Goal: Task Accomplishment & Management: Manage account settings

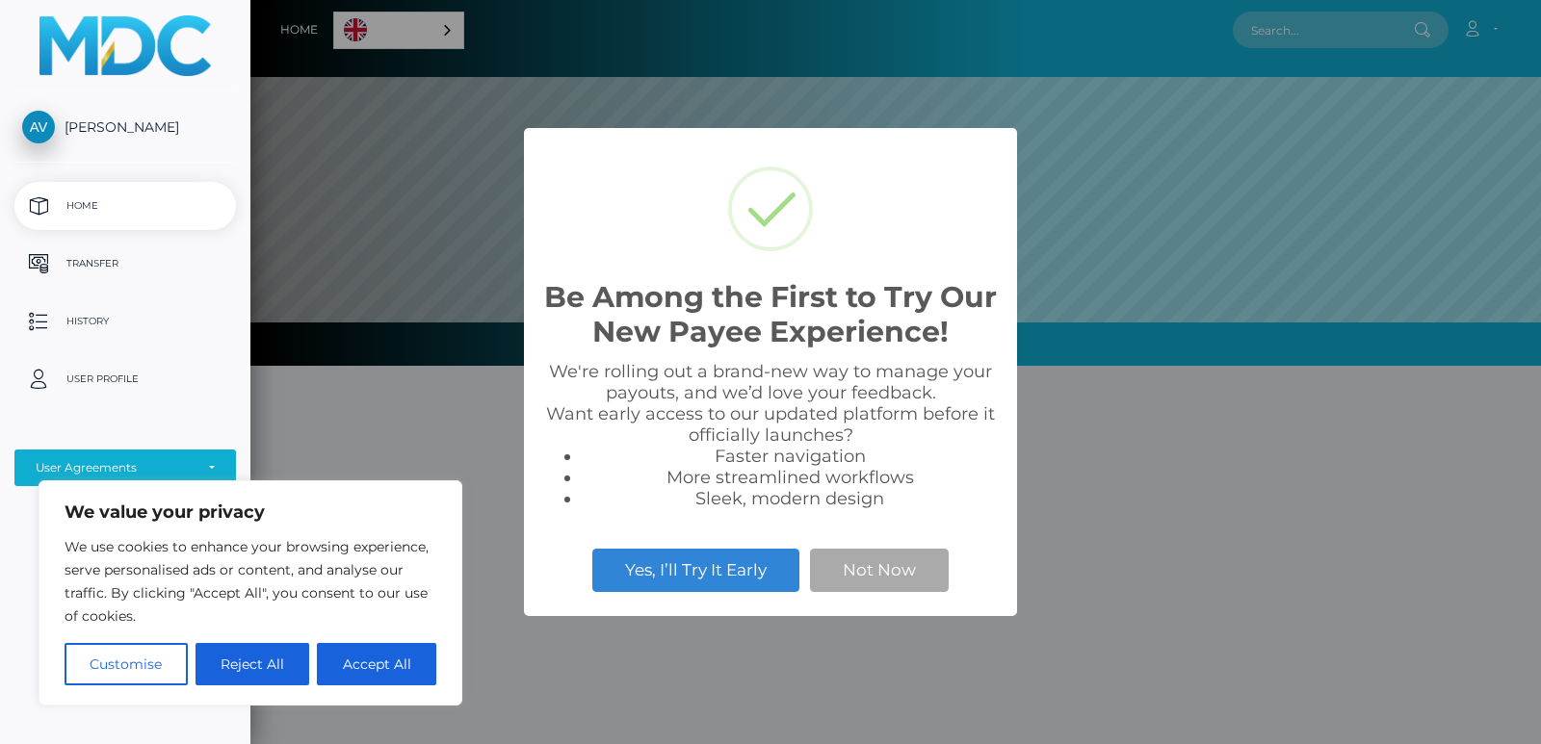
scroll to position [366, 1291]
click at [367, 671] on button "Accept All" at bounding box center [376, 664] width 119 height 42
checkbox input "true"
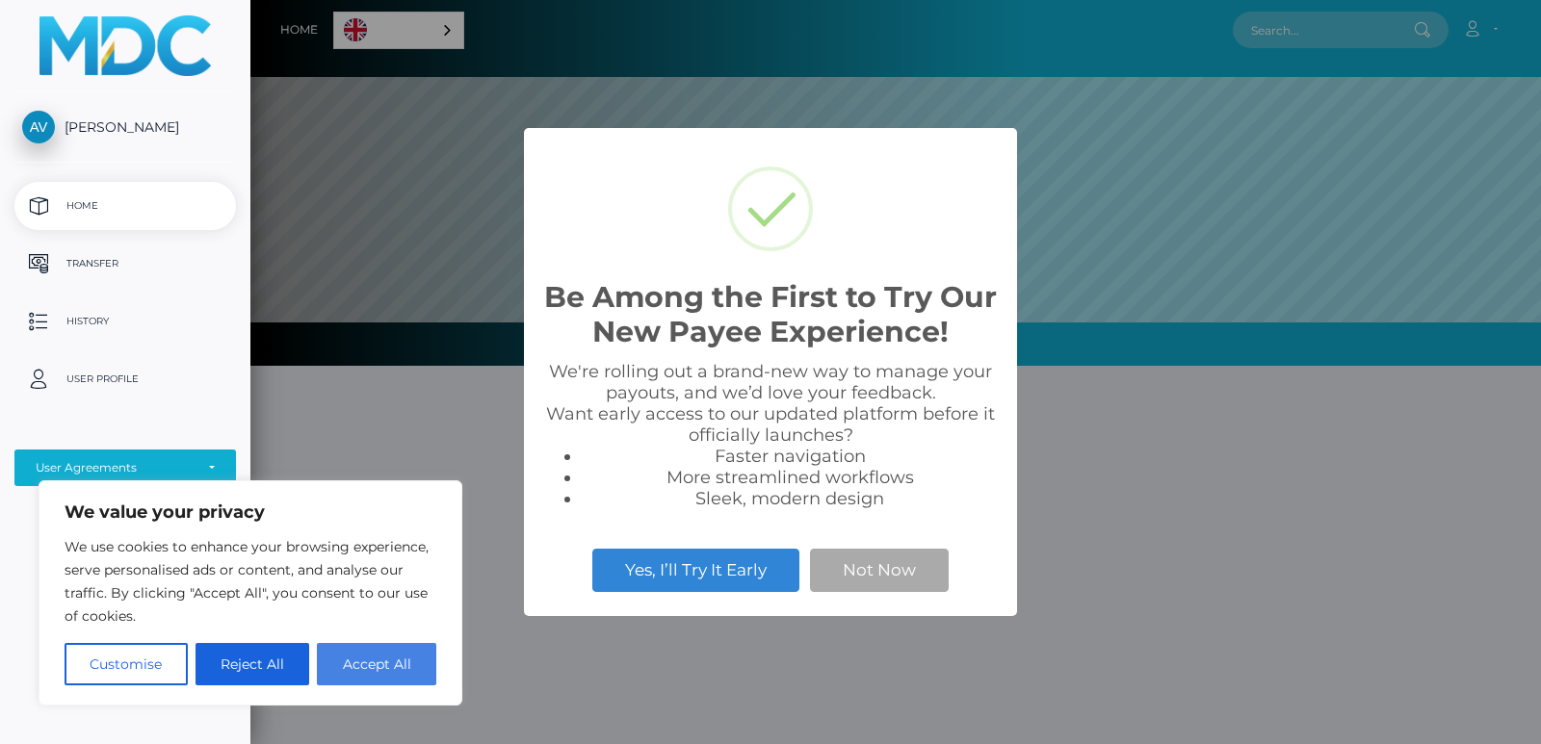
checkbox input "true"
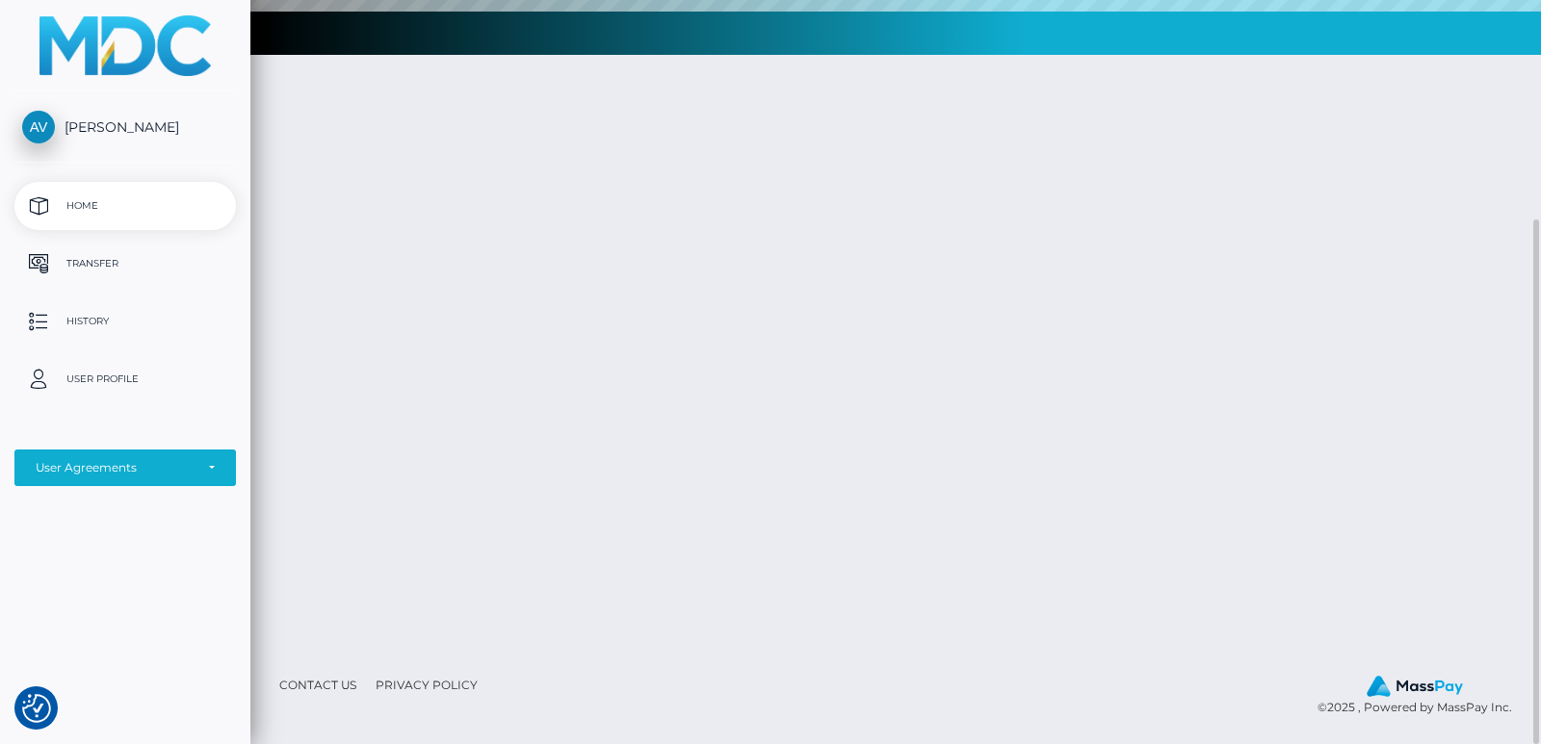
scroll to position [0, 0]
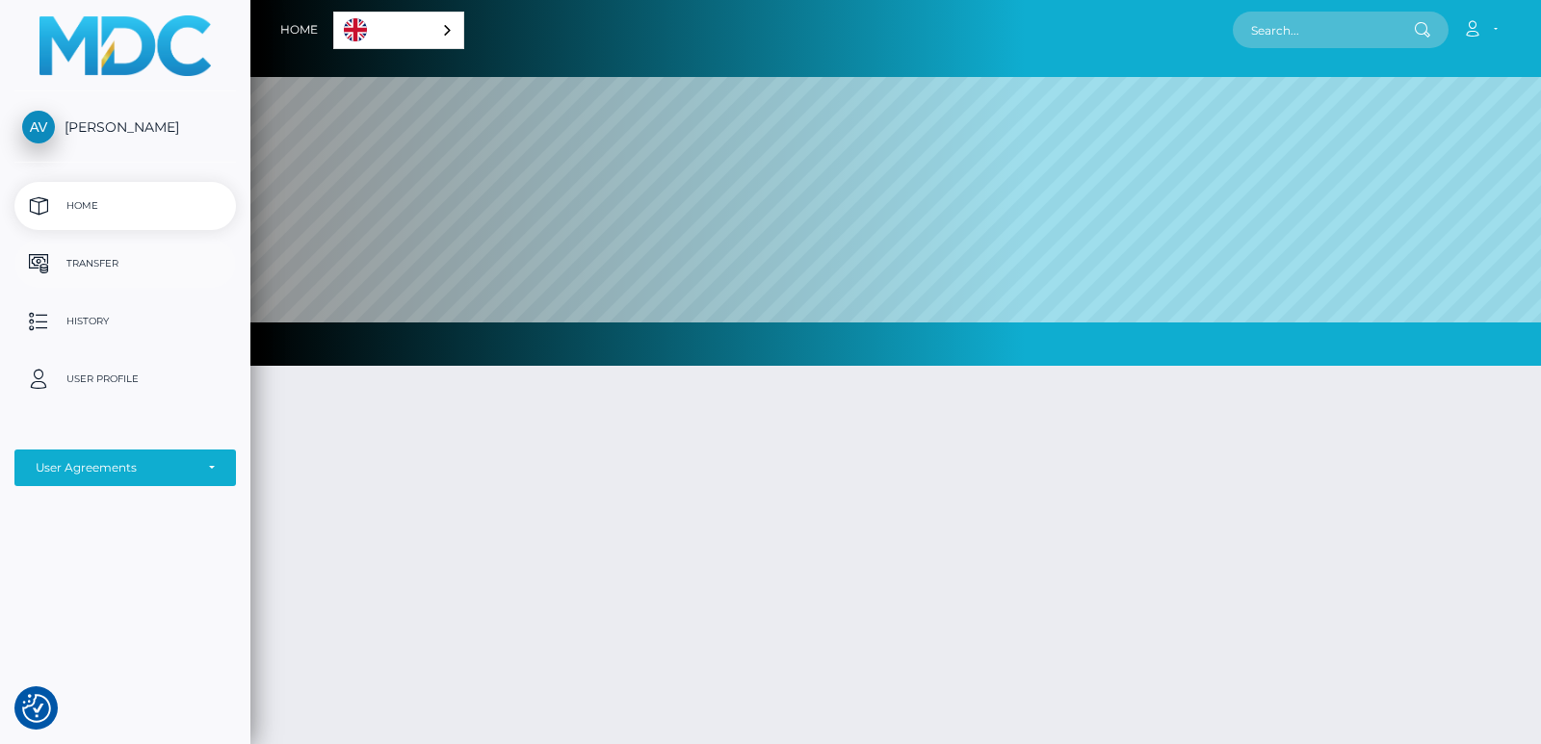
click at [176, 260] on p "Transfer" at bounding box center [125, 263] width 206 height 29
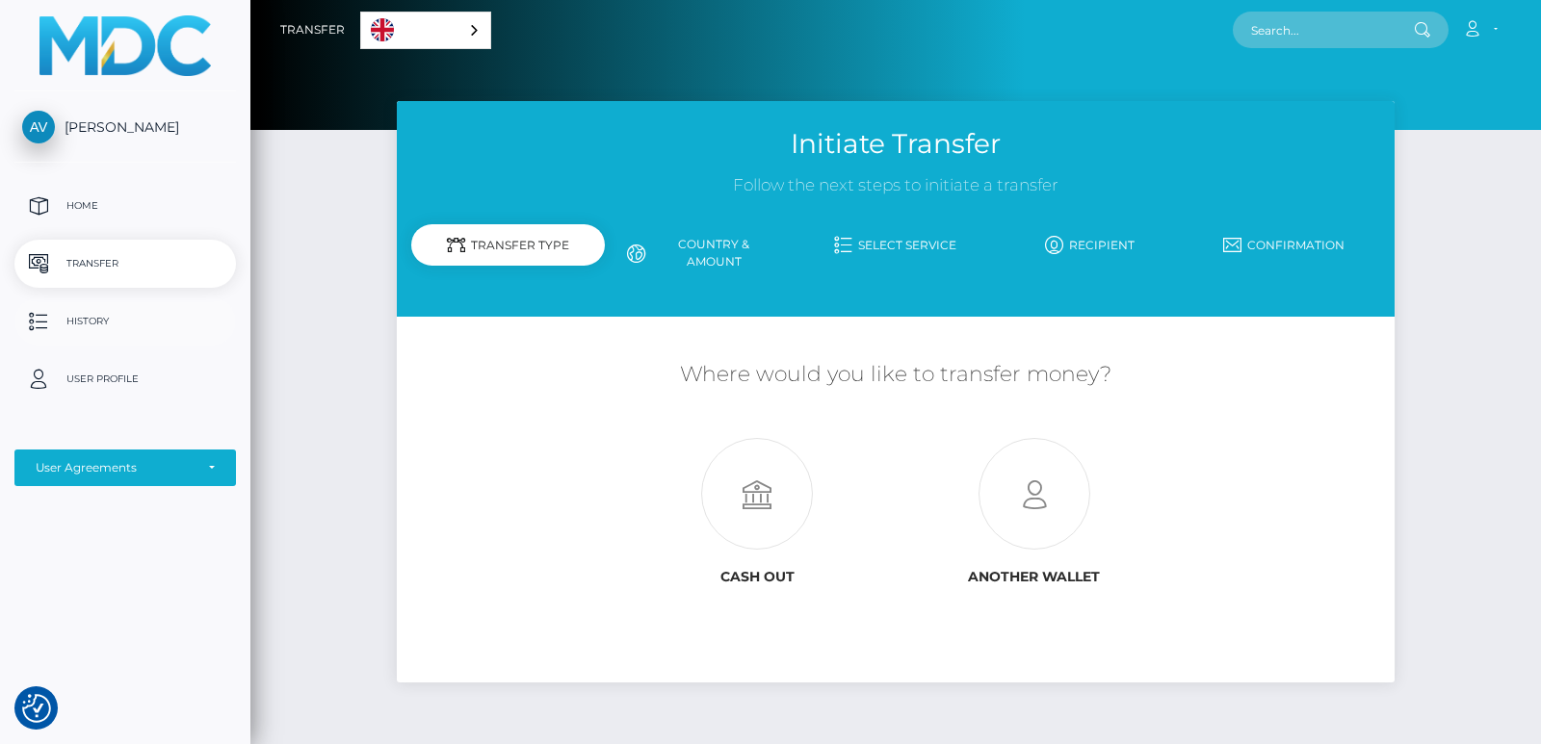
click at [131, 311] on p "History" at bounding box center [125, 321] width 206 height 29
click at [174, 332] on p "History" at bounding box center [125, 321] width 206 height 29
click at [138, 385] on p "User Profile" at bounding box center [125, 379] width 206 height 29
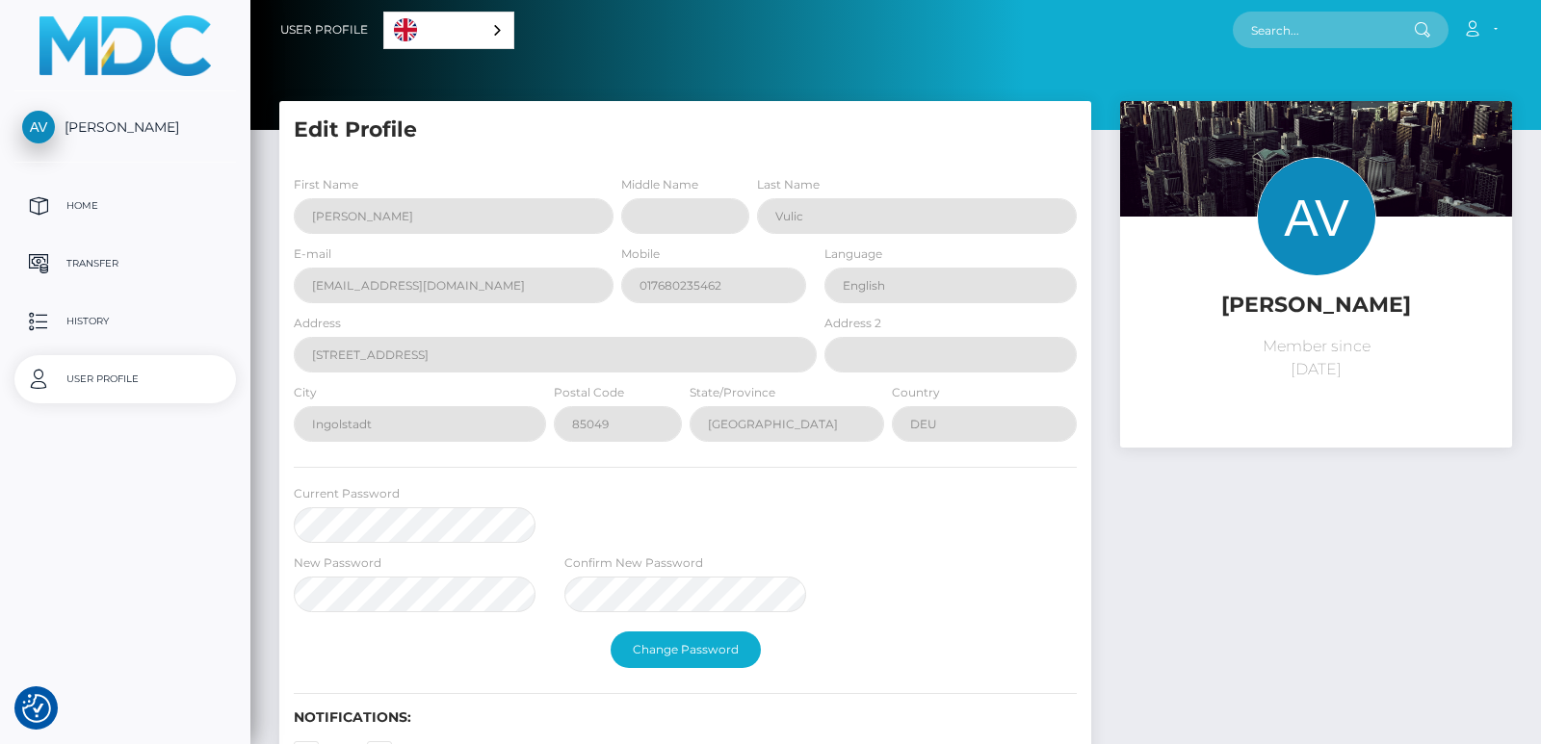
select select
click at [147, 216] on p "Home" at bounding box center [125, 206] width 206 height 29
click at [171, 251] on p "Transfer" at bounding box center [125, 263] width 206 height 29
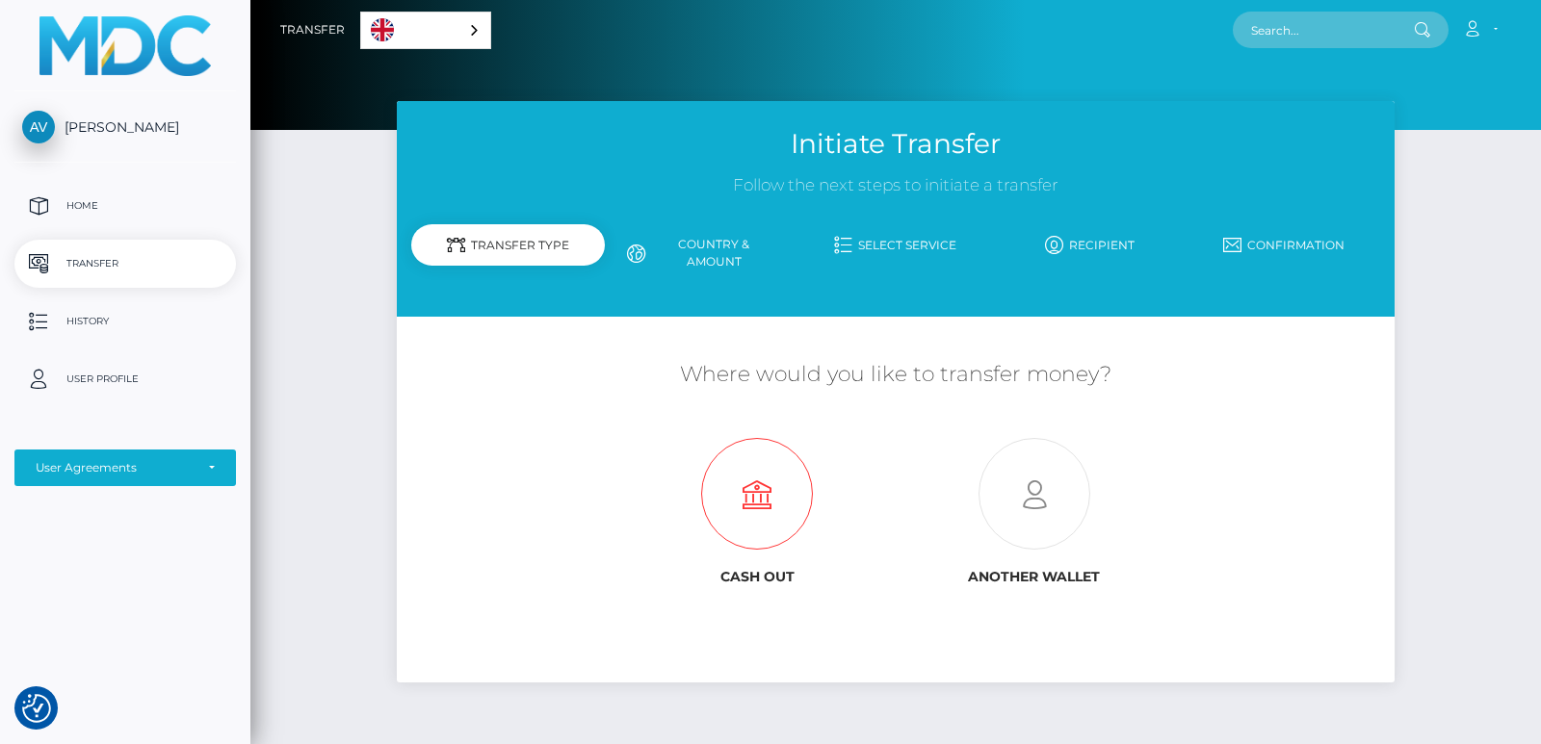
click at [744, 512] on icon at bounding box center [756, 495] width 277 height 112
